Goal: Information Seeking & Learning: Understand process/instructions

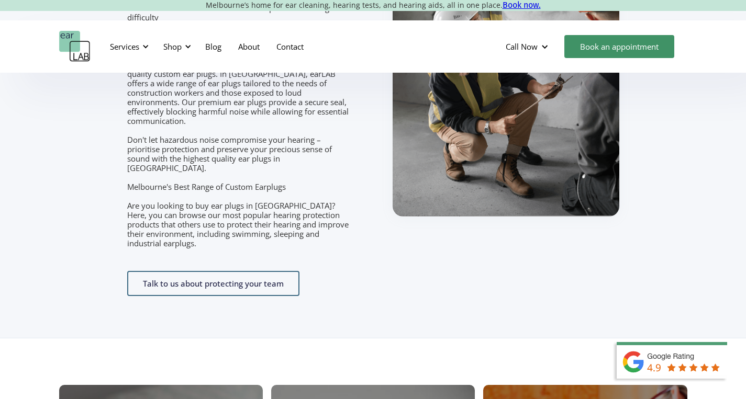
scroll to position [1814, 0]
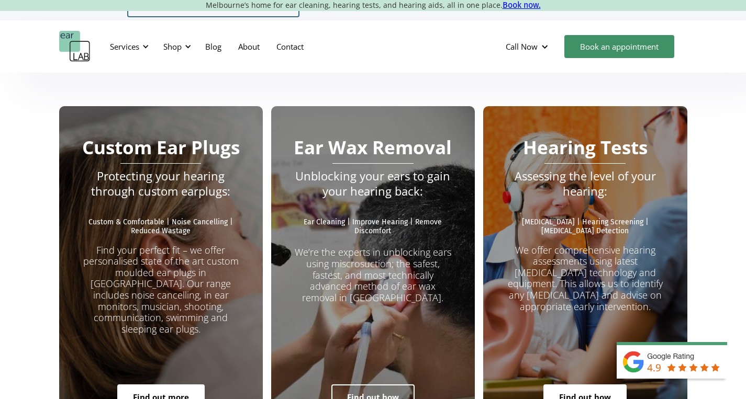
click at [375, 385] on link "Find out how" at bounding box center [372, 397] width 83 height 25
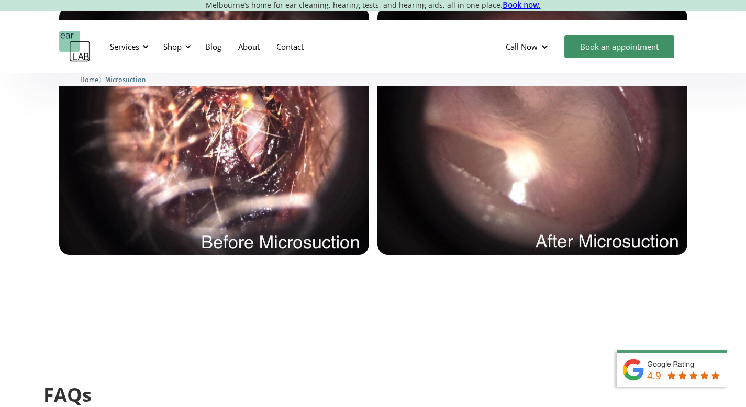
scroll to position [2233, 0]
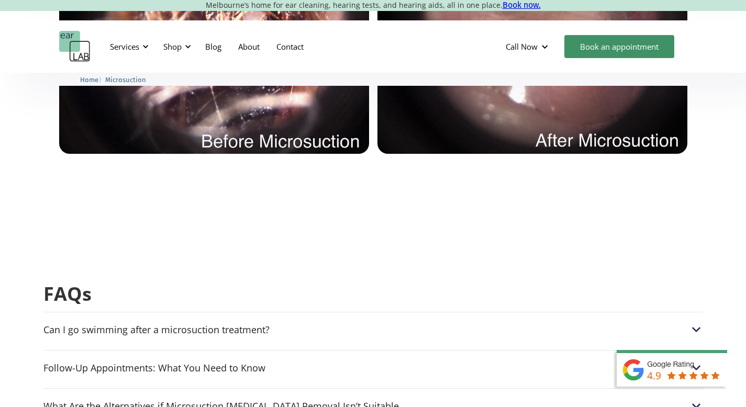
click at [204, 154] on img at bounding box center [214, 30] width 310 height 248
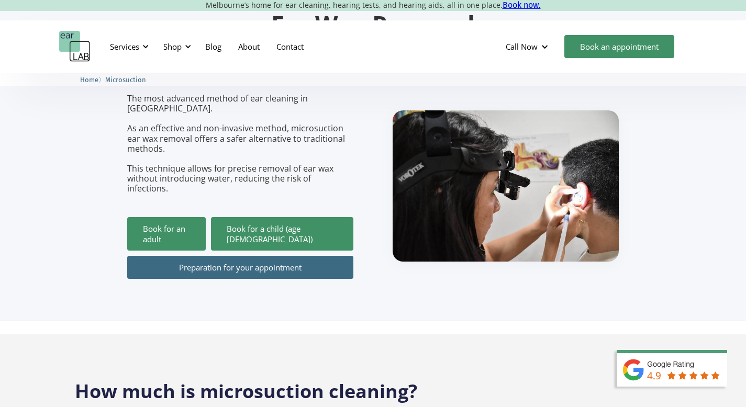
scroll to position [0, 0]
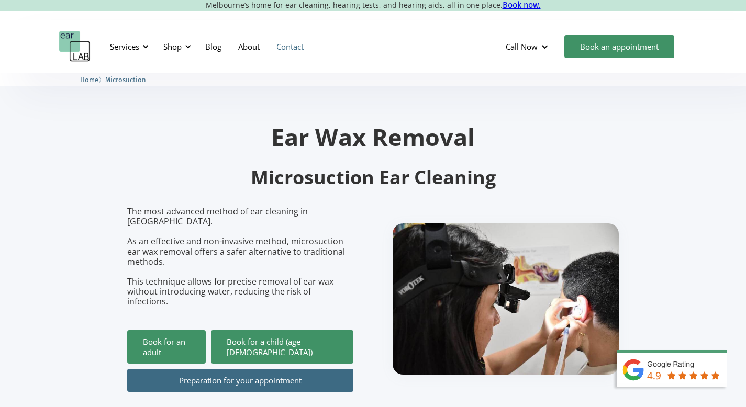
click at [285, 48] on link "Contact" at bounding box center [290, 46] width 44 height 30
click at [147, 45] on div at bounding box center [145, 46] width 7 height 7
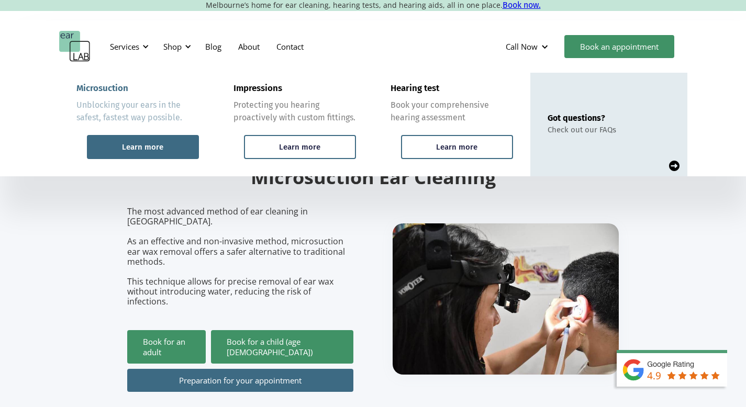
click at [154, 142] on div "Learn more" at bounding box center [142, 146] width 41 height 9
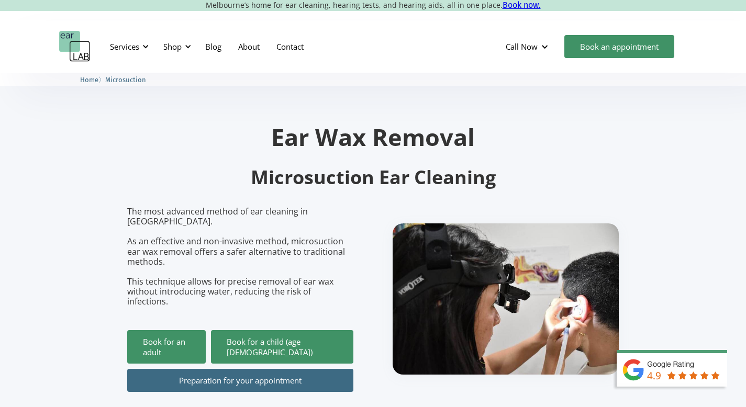
click at [185, 369] on link "Preparation for your appointment" at bounding box center [240, 380] width 226 height 23
